Goal: Task Accomplishment & Management: Use online tool/utility

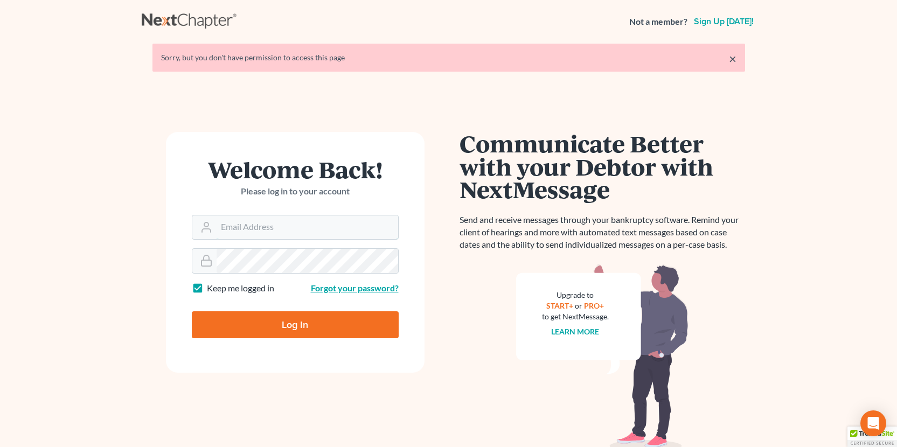
type input "attyweaver@icloud.com"
click at [324, 325] on input "Log In" at bounding box center [295, 324] width 207 height 27
type input "Thinking..."
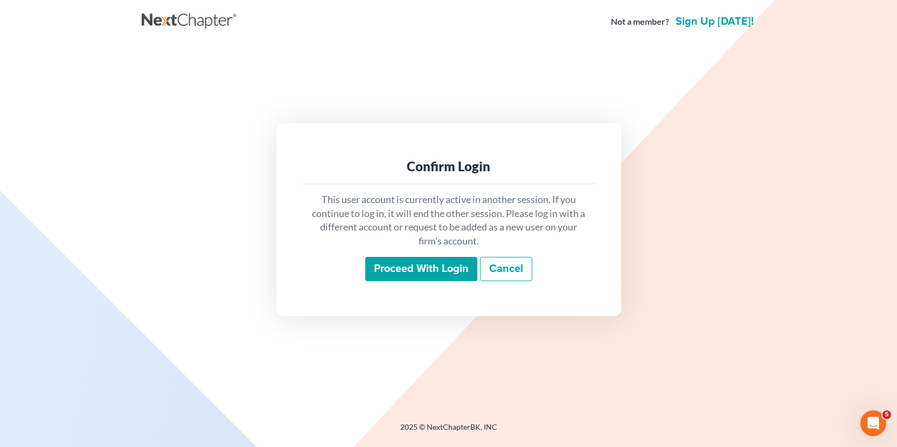
click at [406, 255] on div "This user account is currently active in another session. If you continue to lo…" at bounding box center [448, 237] width 293 height 106
click at [401, 265] on input "Proceed with login" at bounding box center [421, 269] width 112 height 25
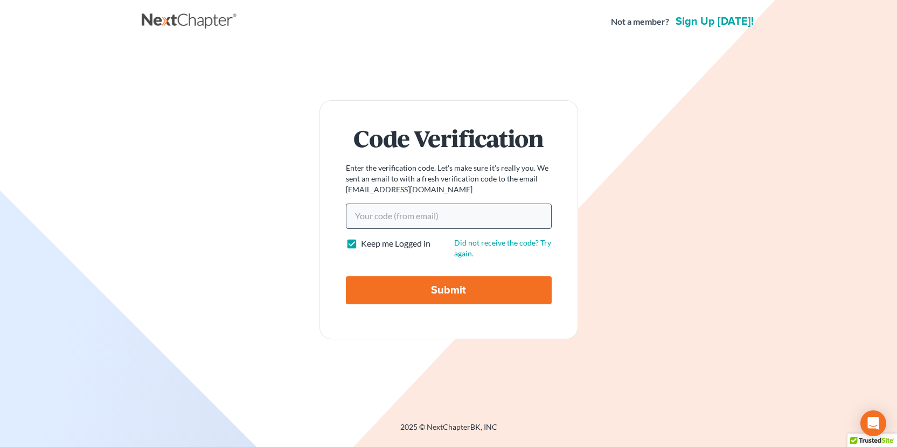
click at [440, 217] on input "Your code(from email)" at bounding box center [449, 216] width 206 height 25
type input "8c3b66"
click at [467, 289] on input "Submit" at bounding box center [449, 290] width 206 height 28
type input "Thinking..."
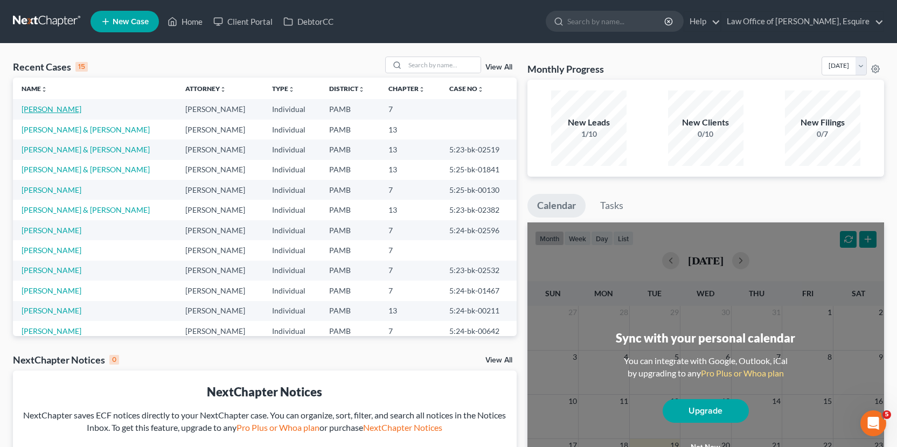
click at [62, 113] on link "[PERSON_NAME]" at bounding box center [52, 109] width 60 height 9
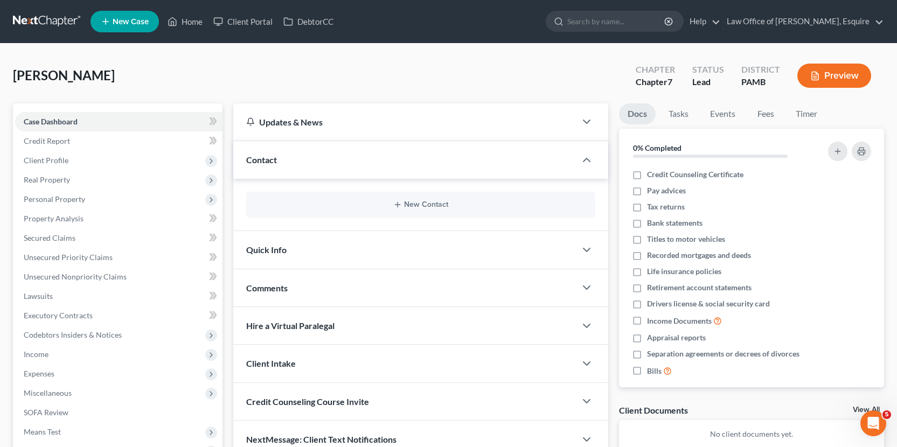
click at [62, 110] on div "Case Dashboard Payments Invoices Payments Payments Credit Report Client Profile…" at bounding box center [118, 286] width 210 height 366
click at [61, 146] on link "Credit Report" at bounding box center [118, 140] width 207 height 19
